Goal: Task Accomplishment & Management: Manage account settings

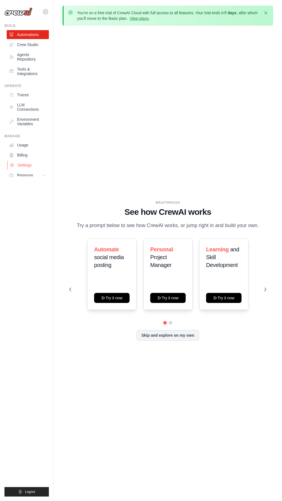
click at [28, 161] on link "Settings" at bounding box center [28, 165] width 42 height 9
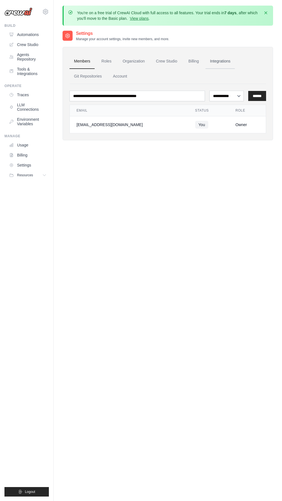
click at [221, 62] on link "Integrations" at bounding box center [220, 61] width 29 height 15
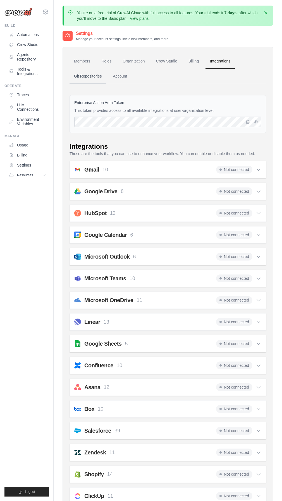
click at [99, 76] on link "Git Repositories" at bounding box center [88, 76] width 37 height 15
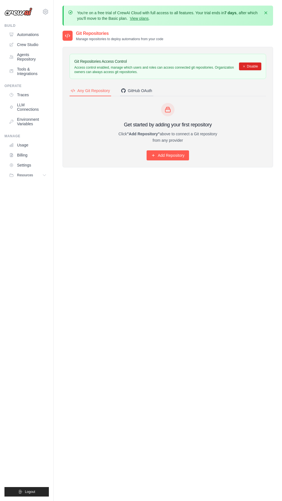
click at [133, 90] on div "GitHub OAuth" at bounding box center [136, 91] width 31 height 6
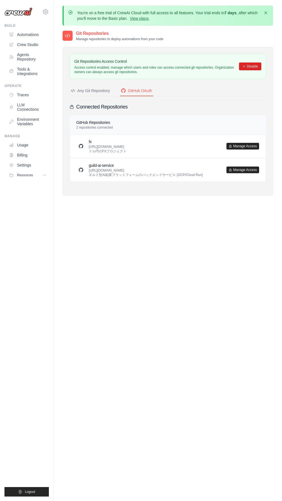
click at [154, 243] on div "Git Repositories Manage repositories to deploy automations from your code Git R…" at bounding box center [168, 280] width 211 height 501
click at [253, 65] on button "Disable" at bounding box center [250, 66] width 22 height 8
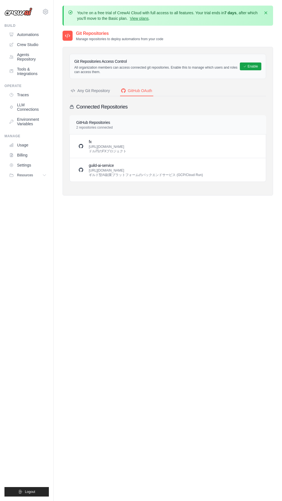
click at [151, 256] on div "Git Repositories Manage repositories to deploy automations from your code Git R…" at bounding box center [168, 280] width 211 height 501
click at [22, 161] on link "Settings" at bounding box center [28, 165] width 42 height 9
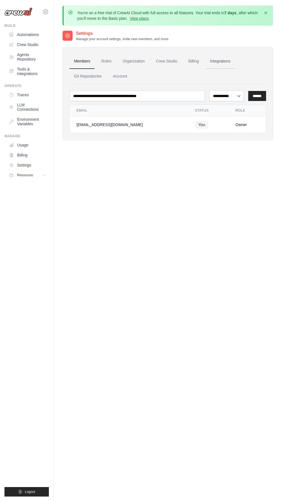
click at [226, 61] on link "Integrations" at bounding box center [220, 61] width 29 height 15
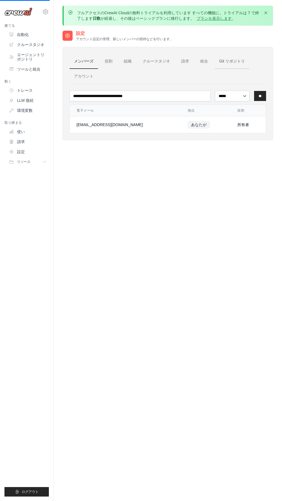
click at [225, 64] on link "Git リポジトリ" at bounding box center [232, 61] width 35 height 15
click at [207, 59] on link "統合" at bounding box center [204, 61] width 17 height 15
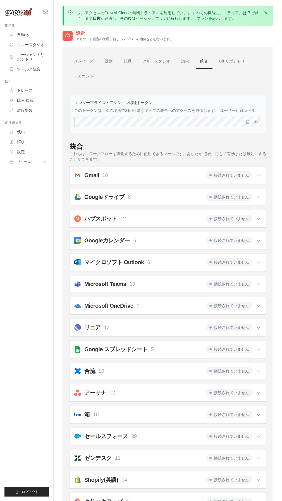
click at [252, 173] on div "接続されていません" at bounding box center [233, 175] width 55 height 8
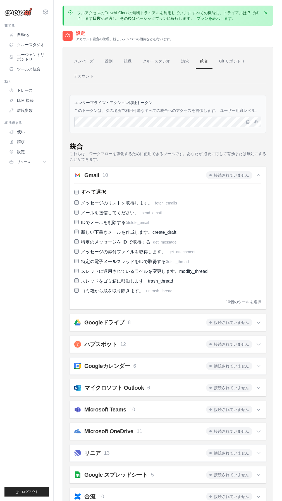
click at [229, 174] on font "接続されていません" at bounding box center [231, 176] width 35 height 6
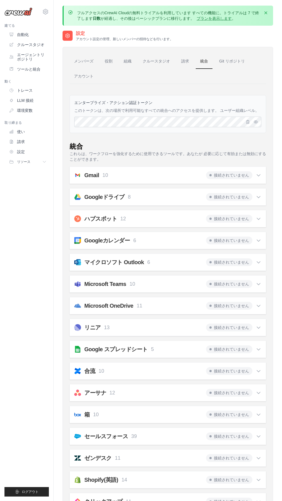
click at [222, 176] on font "接続されていません" at bounding box center [231, 176] width 35 height 6
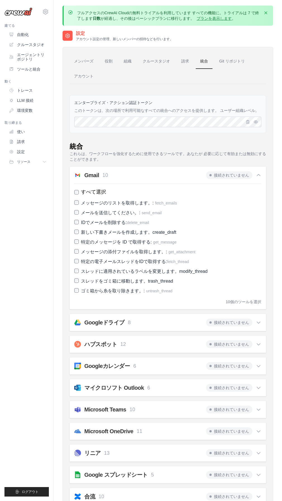
click at [221, 176] on font "接続されていません" at bounding box center [231, 176] width 35 height 6
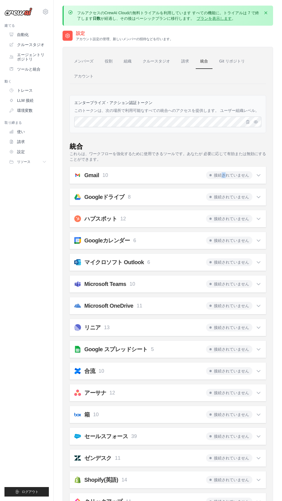
click at [221, 176] on font "接続されていません" at bounding box center [231, 176] width 35 height 6
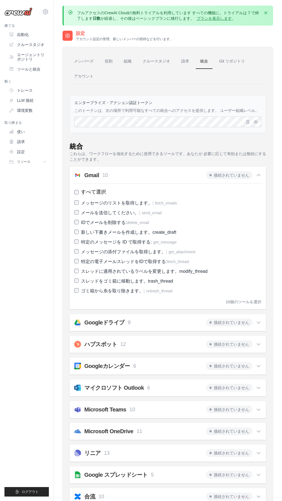
drag, startPoint x: 221, startPoint y: 176, endPoint x: 204, endPoint y: 176, distance: 17.0
click at [204, 176] on div "Gmail 10 接続されていません" at bounding box center [167, 175] width 187 height 8
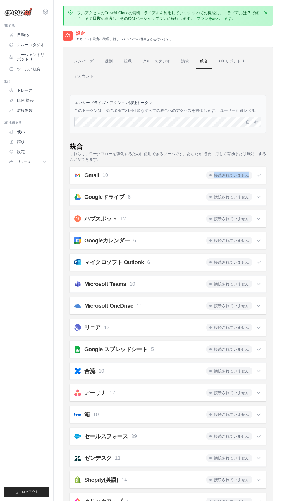
drag, startPoint x: 203, startPoint y: 176, endPoint x: 261, endPoint y: 173, distance: 57.8
click at [261, 173] on div "Gmail 10 接続されていません" at bounding box center [167, 175] width 187 height 8
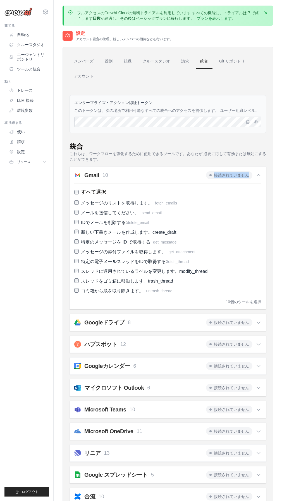
drag, startPoint x: 261, startPoint y: 173, endPoint x: 209, endPoint y: 174, distance: 51.7
click at [209, 174] on span "接続されていません" at bounding box center [229, 175] width 46 height 8
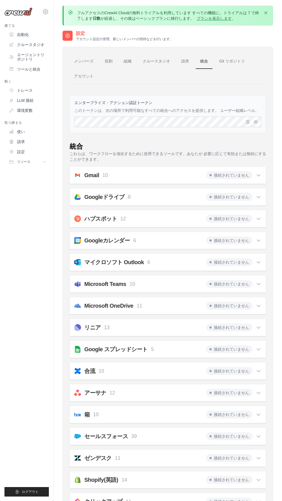
click at [209, 174] on span "接続されていません" at bounding box center [229, 175] width 46 height 8
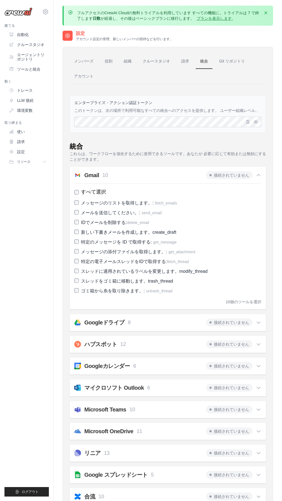
click at [85, 176] on h2 "Gmail" at bounding box center [91, 175] width 15 height 8
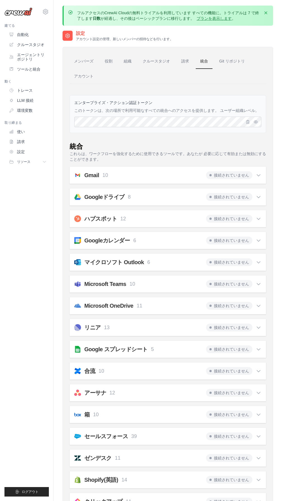
click at [90, 174] on h2 "Gmail" at bounding box center [91, 175] width 15 height 8
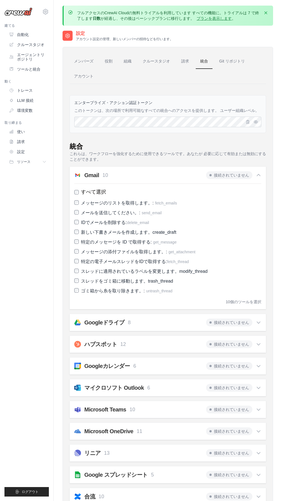
click at [80, 175] on img at bounding box center [77, 175] width 7 height 7
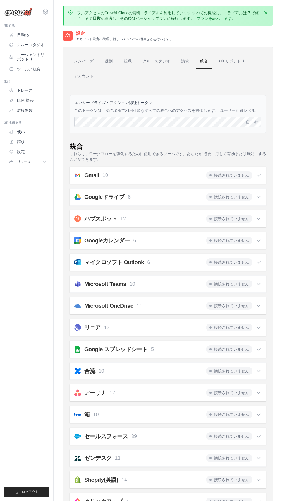
click at [84, 154] on p "これらは、ワークフローを強化するために使用できるツールです。あなたが 必要に応じて有効または無効にすることができます。" at bounding box center [168, 156] width 197 height 11
click at [78, 147] on div "統合" at bounding box center [76, 146] width 13 height 9
click at [82, 158] on p "これらは、ワークフローを強化するために使用できるツールです。あなたが 必要に応じて有効または無効にすることができます。" at bounding box center [168, 156] width 197 height 11
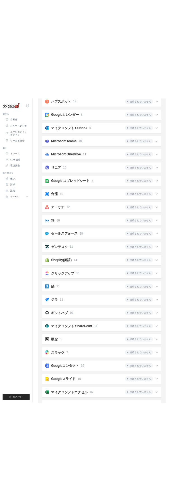
scroll to position [289, 0]
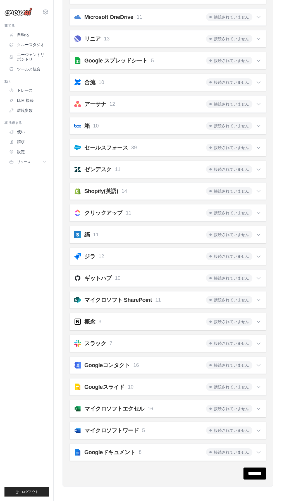
click at [248, 276] on font "接続されていません" at bounding box center [231, 279] width 35 height 6
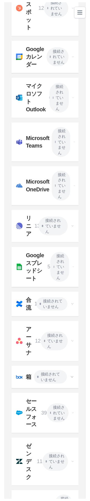
scroll to position [371, 0]
